Goal: Information Seeking & Learning: Learn about a topic

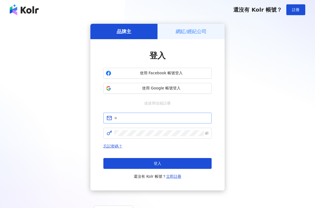
click at [162, 116] on input "text" at bounding box center [161, 118] width 94 height 6
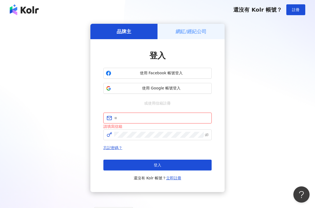
type input "**********"
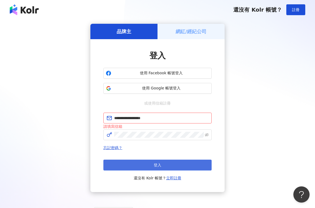
click at [142, 162] on button "登入" at bounding box center [157, 165] width 108 height 11
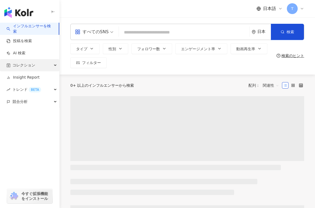
click at [29, 68] on span "コレクション" at bounding box center [23, 65] width 23 height 12
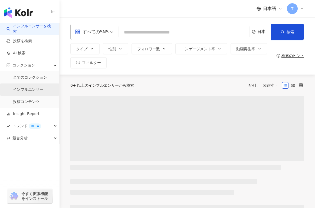
click at [31, 89] on link "インフルエンサー" at bounding box center [28, 89] width 30 height 5
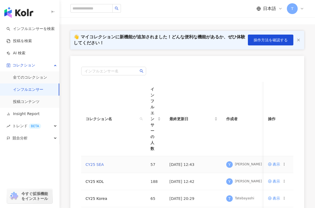
scroll to position [27, 0]
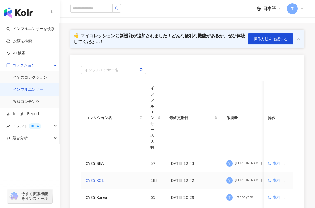
click at [95, 179] on link "CY25 KOL" at bounding box center [94, 180] width 18 height 4
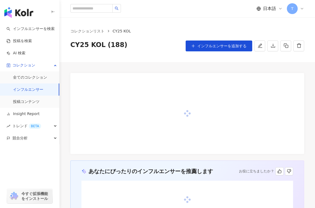
click at [14, 87] on link "インフルエンサー" at bounding box center [28, 89] width 30 height 5
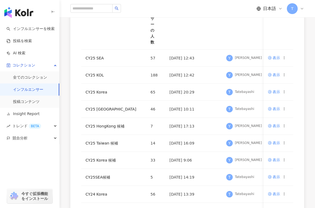
scroll to position [135, 0]
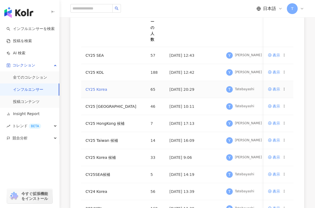
click at [94, 89] on link "CY25 Korea" at bounding box center [96, 89] width 22 height 4
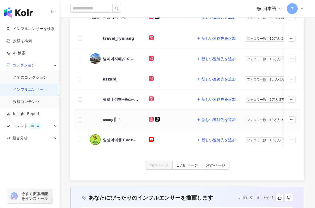
scroll to position [212, 0]
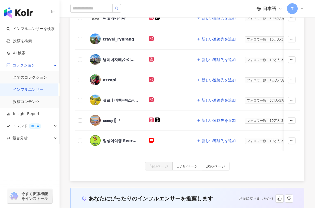
click at [43, 89] on link "インフルエンサー" at bounding box center [28, 89] width 30 height 5
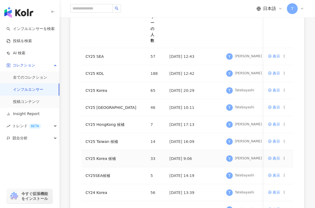
scroll to position [135, 0]
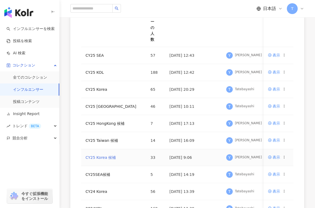
click at [107, 157] on link "CY25 Korea 候補" at bounding box center [100, 157] width 31 height 4
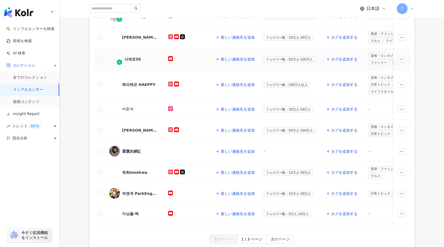
scroll to position [162, 0]
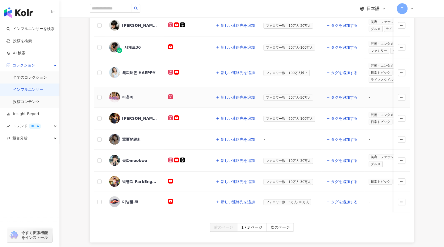
click at [138, 95] on span "이은지" at bounding box center [139, 97] width 35 height 5
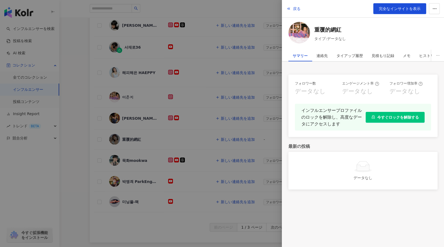
click at [95, 83] on div at bounding box center [222, 123] width 444 height 247
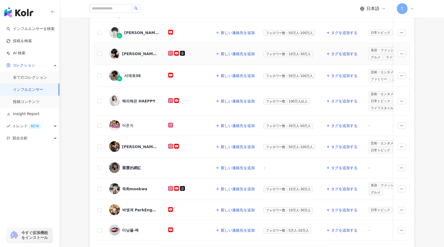
scroll to position [135, 0]
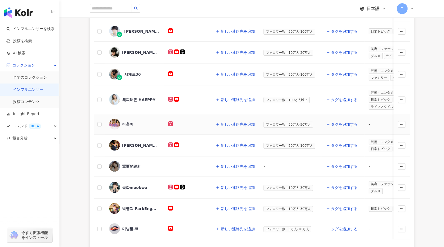
click at [131, 122] on div "이은지" at bounding box center [127, 124] width 11 height 5
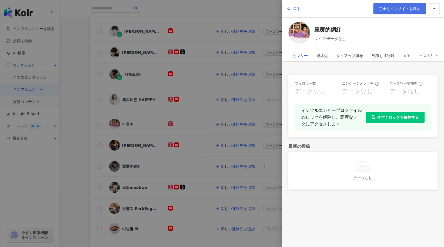
click at [314, 8] on span "完全なインサイトを表示" at bounding box center [400, 8] width 42 height 4
click at [314, 117] on span "今すぐロックを解除する" at bounding box center [398, 117] width 42 height 4
click at [314, 6] on span "完全なインサイトを表示" at bounding box center [400, 8] width 42 height 4
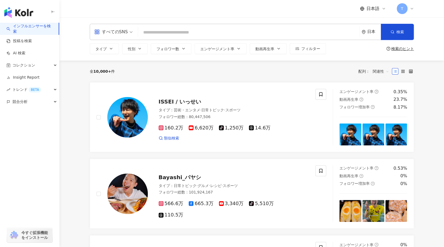
click at [198, 34] on input "search" at bounding box center [248, 32] width 217 height 10
paste input "**********"
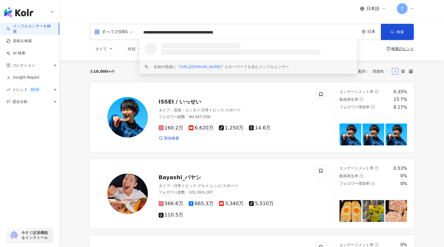
drag, startPoint x: 230, startPoint y: 33, endPoint x: 379, endPoint y: 41, distance: 149.7
click at [377, 41] on div "**********" at bounding box center [252, 39] width 346 height 30
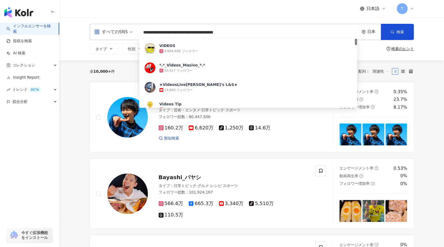
type input "**********"
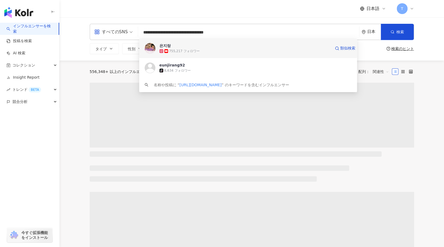
click at [184, 52] on div "755,217 フォロワー" at bounding box center [184, 51] width 31 height 5
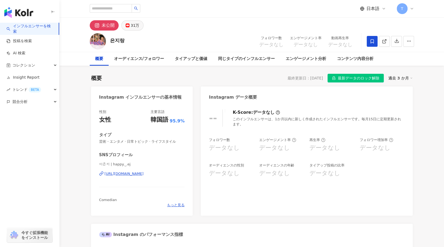
click at [138, 25] on div "31万" at bounding box center [135, 26] width 9 height 8
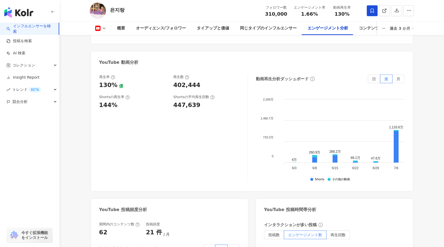
scroll to position [1054, 0]
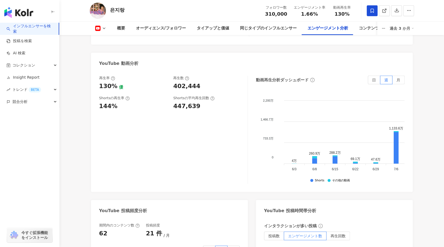
click at [152, 154] on div "再生率 130% 優 再生数 402,444 Shortsの再生率 144% Shortsの平均再生回数 447,639" at bounding box center [173, 130] width 149 height 108
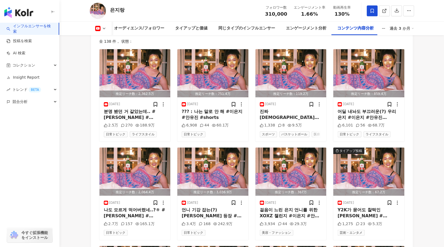
scroll to position [1649, 0]
